Goal: Task Accomplishment & Management: Use online tool/utility

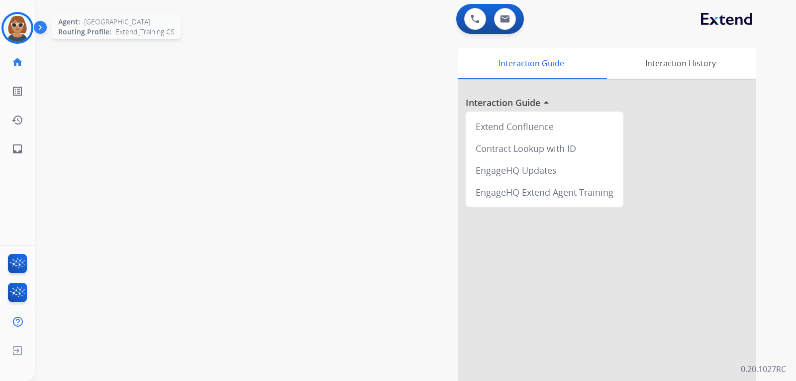
click at [24, 28] on img at bounding box center [17, 28] width 28 height 28
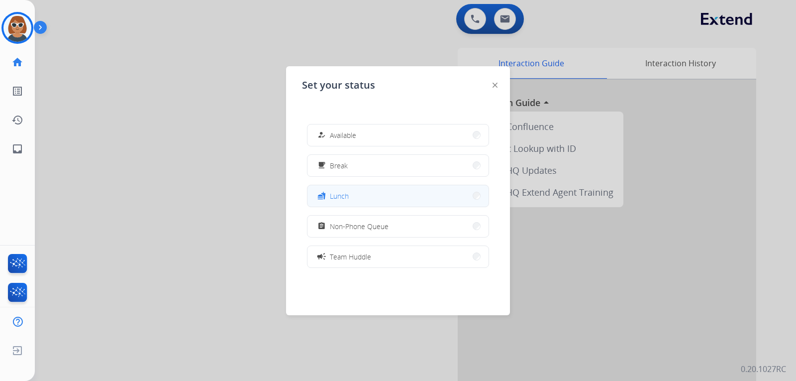
click at [360, 198] on button "fastfood Lunch" at bounding box center [397, 195] width 181 height 21
